Goal: Transaction & Acquisition: Obtain resource

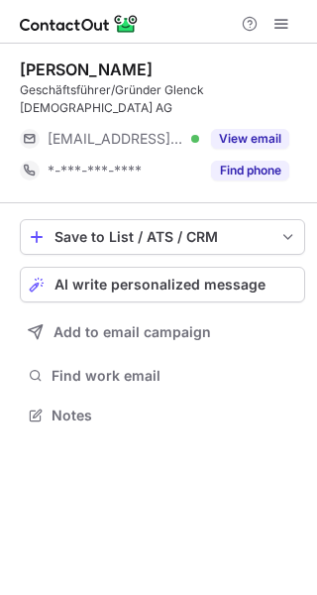
scroll to position [384, 317]
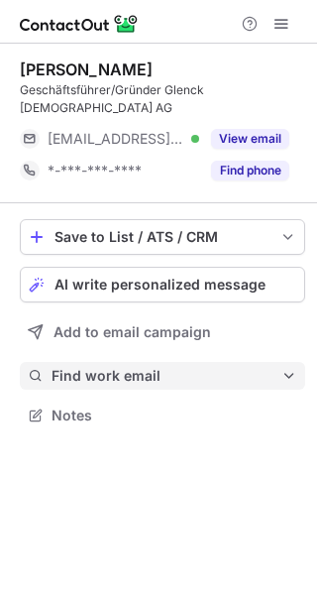
click at [110, 367] on span "Find work email" at bounding box center [167, 376] width 230 height 18
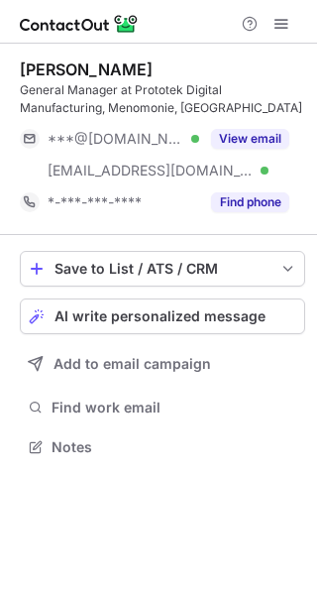
scroll to position [433, 317]
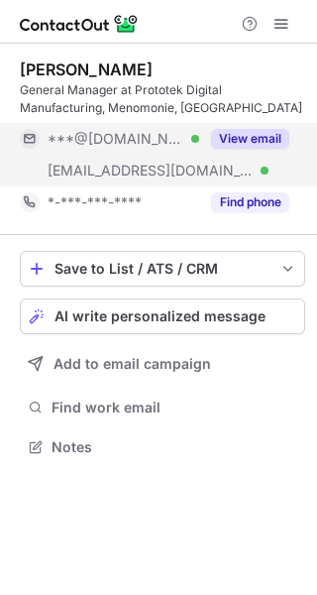
click at [239, 140] on button "View email" at bounding box center [250, 139] width 78 height 20
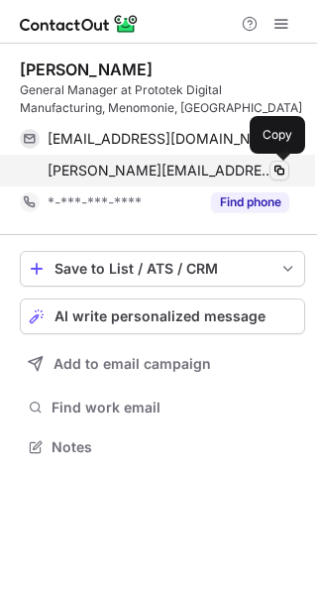
click at [278, 171] on span at bounding box center [280, 171] width 16 height 16
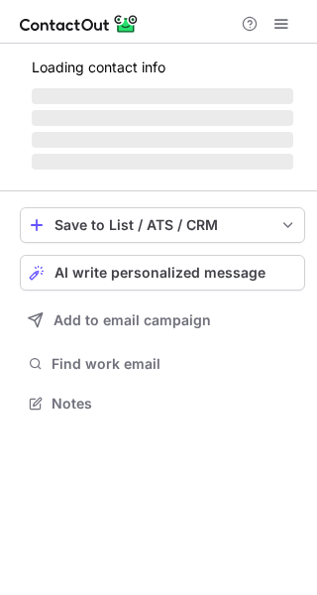
scroll to position [402, 317]
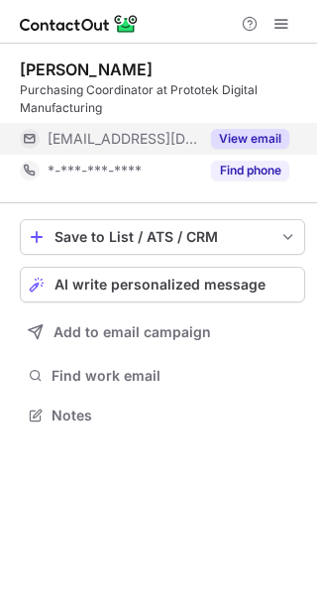
click at [262, 138] on button "View email" at bounding box center [250, 139] width 78 height 20
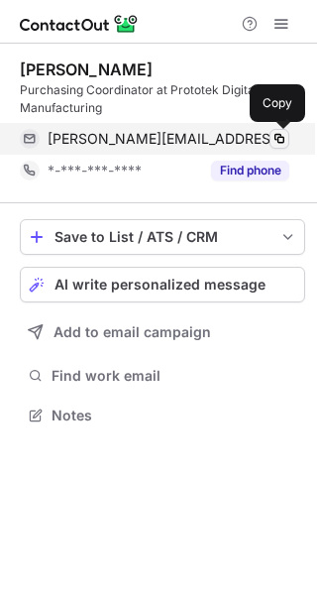
click at [285, 138] on span at bounding box center [280, 139] width 16 height 16
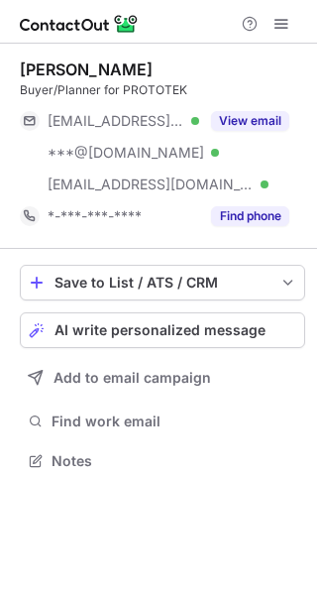
scroll to position [447, 317]
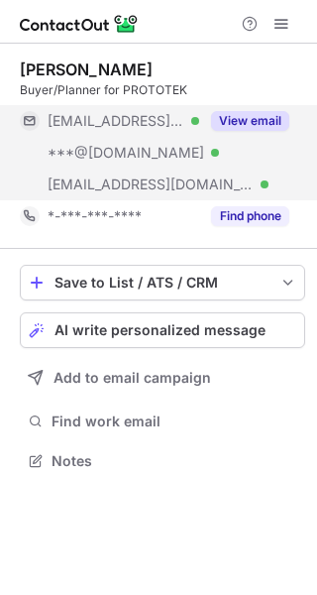
click at [252, 124] on button "View email" at bounding box center [250, 121] width 78 height 20
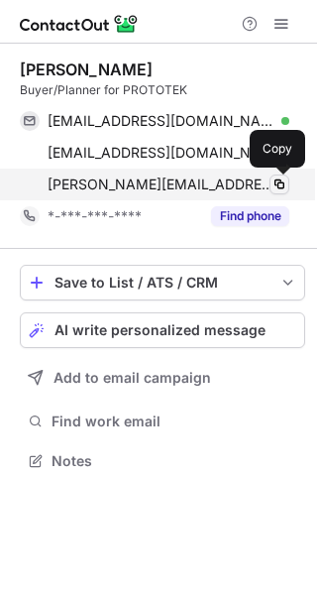
click at [278, 186] on span at bounding box center [280, 185] width 16 height 16
